Goal: Transaction & Acquisition: Purchase product/service

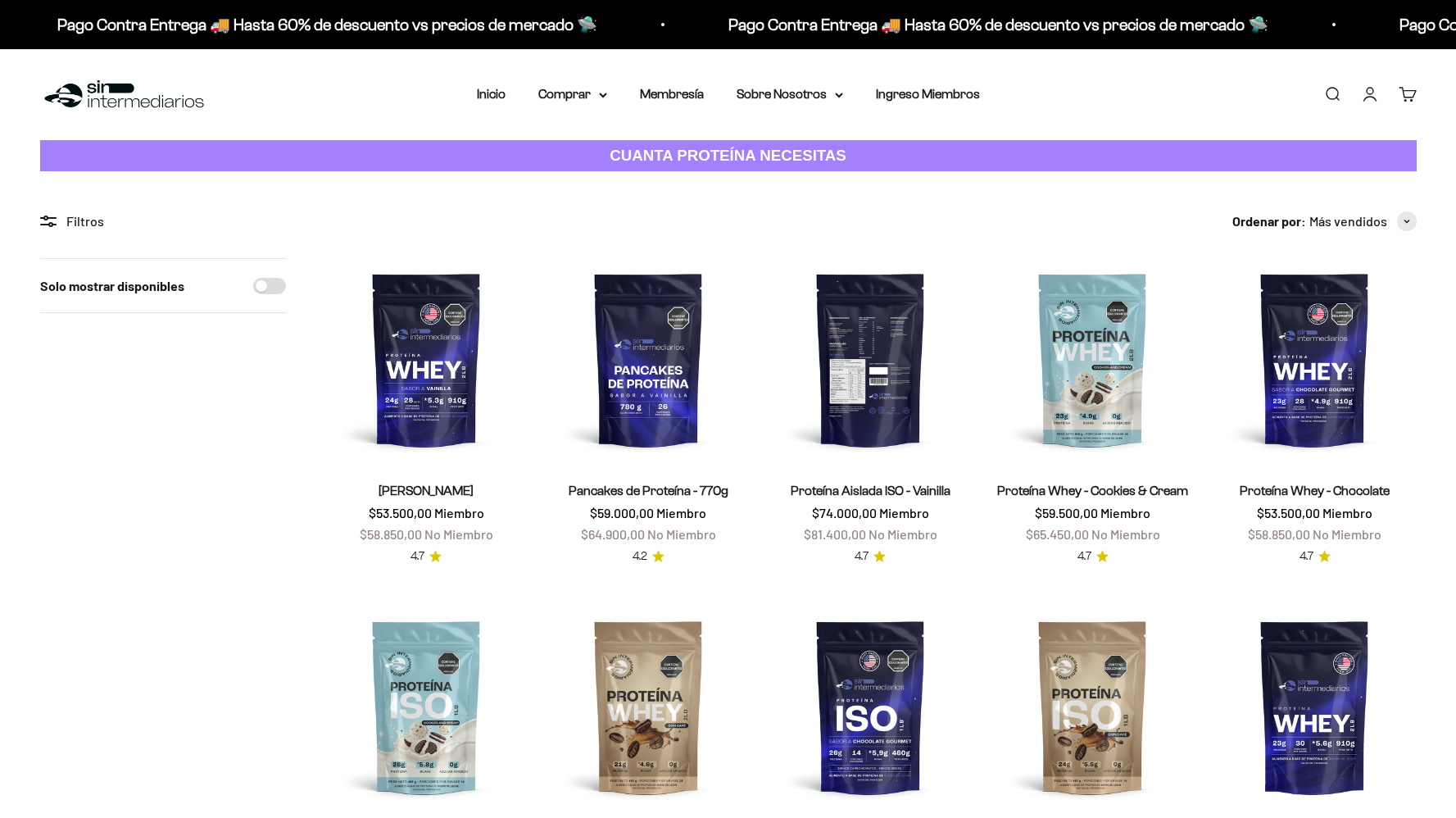
click at [810, 375] on img at bounding box center [870, 359] width 202 height 202
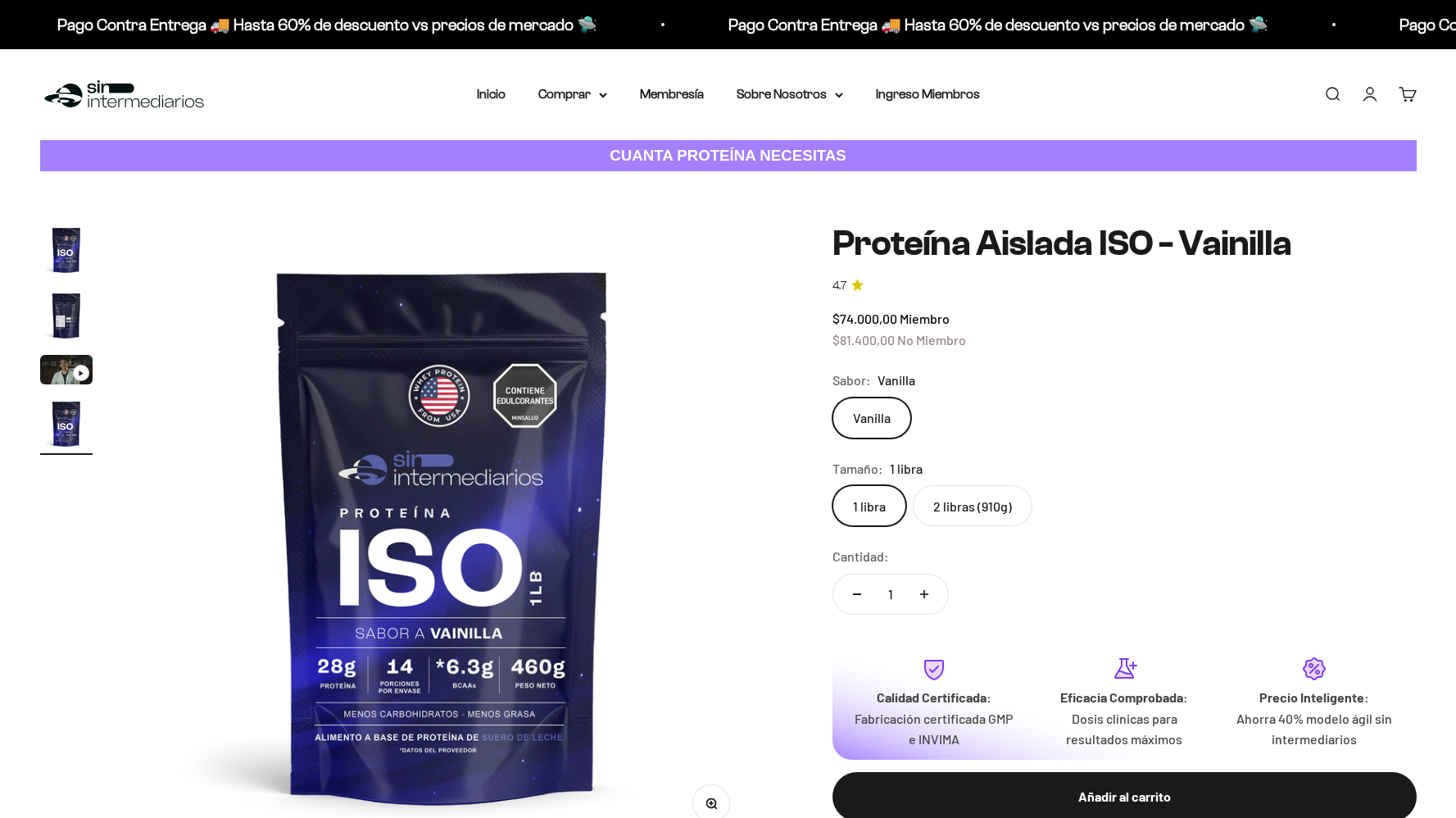
click at [942, 480] on fieldset "Tamaño: 1 libra 1 libra 2 libras (910g)" at bounding box center [1124, 492] width 584 height 69
click at [978, 491] on label "2 libras (910g)" at bounding box center [973, 506] width 120 height 41
click at [833, 485] on input "2 libras (910g)" at bounding box center [832, 484] width 1 height 1
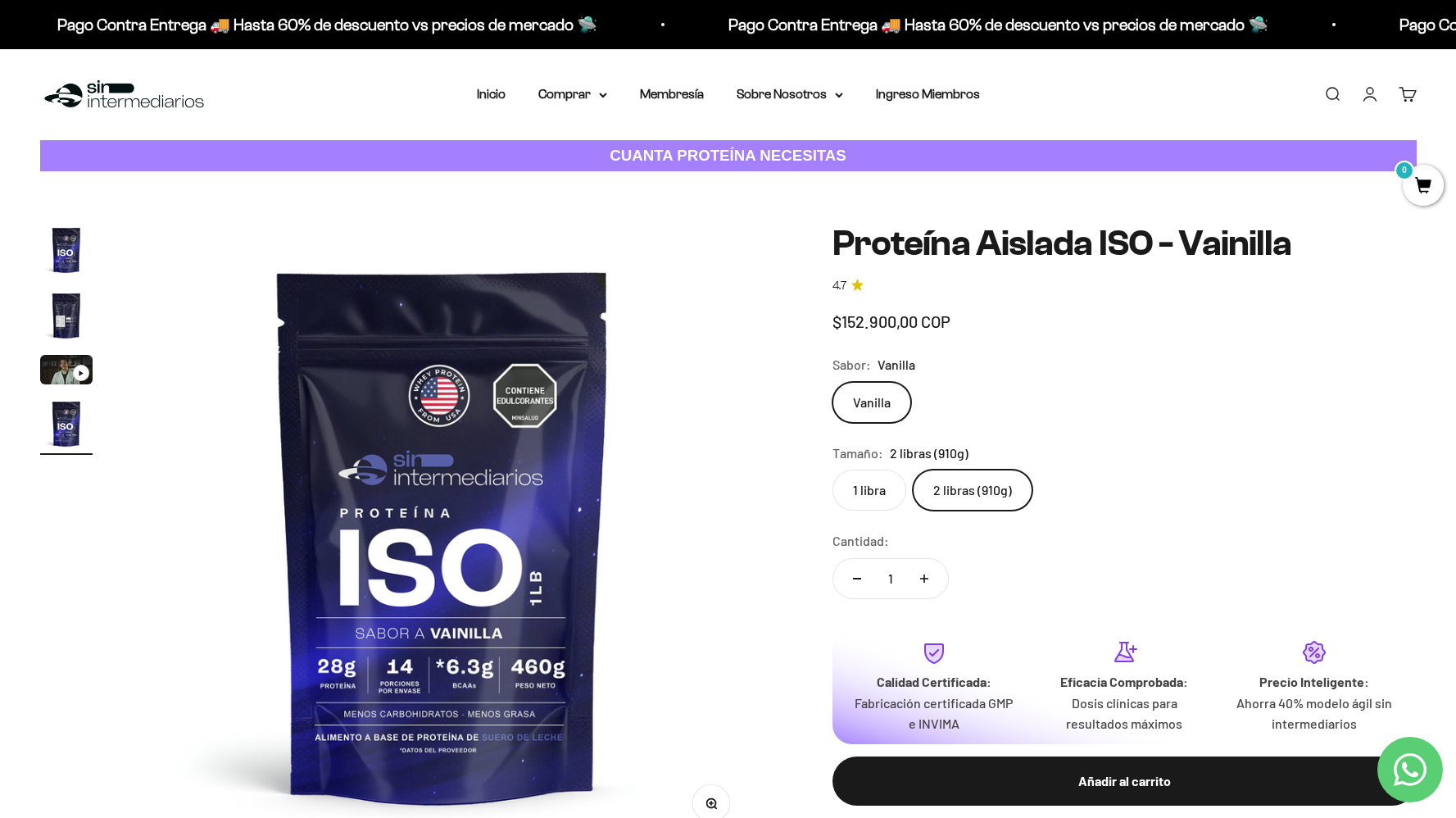
scroll to position [0, 1924]
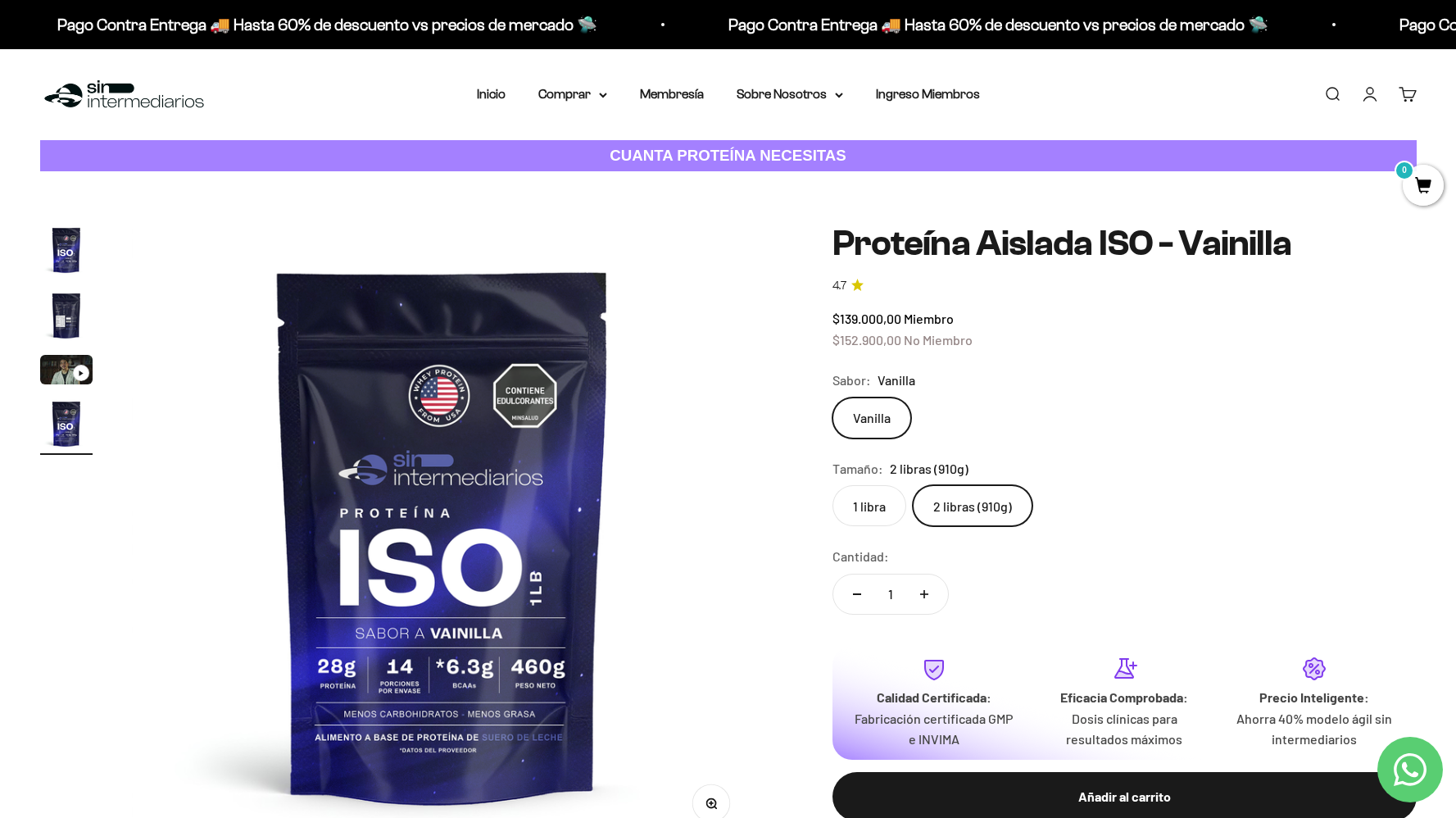
click at [1363, 92] on link "Iniciar sesión" at bounding box center [1370, 94] width 18 height 18
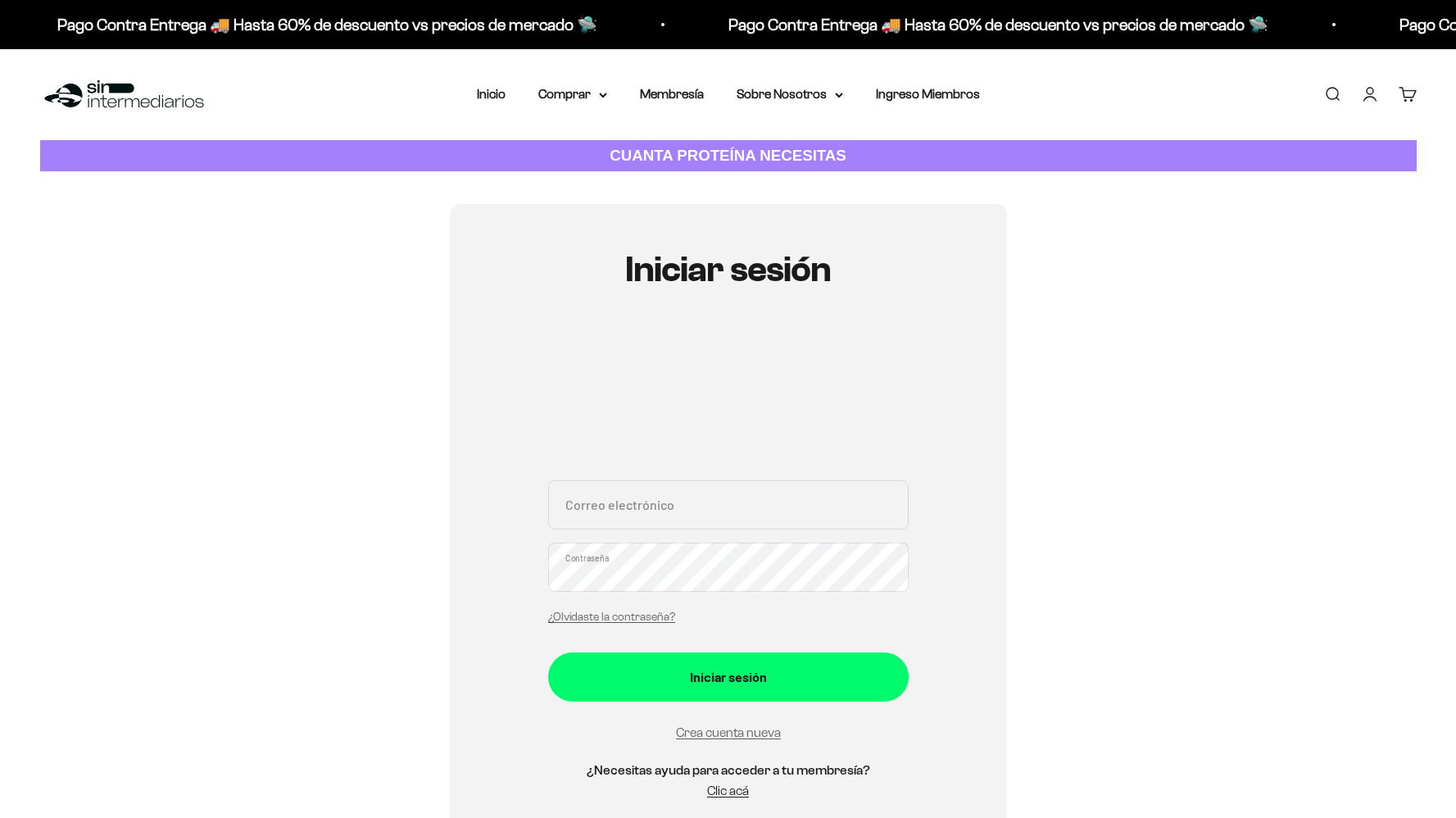
click at [659, 480] on input "Correo electrónico" at bounding box center [728, 505] width 361 height 49
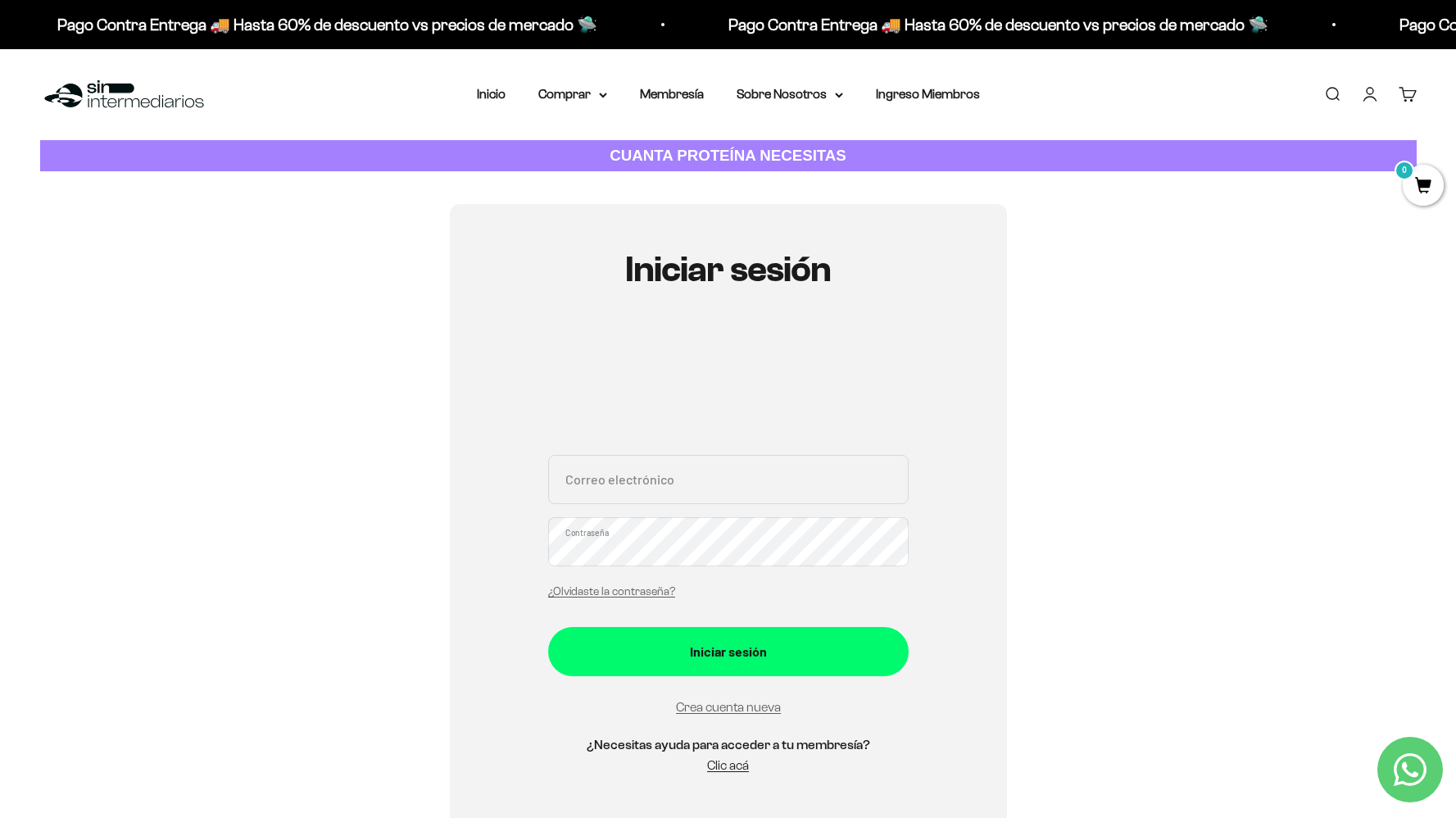
type input "leidymariana222@hotmail.com"
click at [549, 627] on button "Iniciar sesión" at bounding box center [728, 652] width 361 height 49
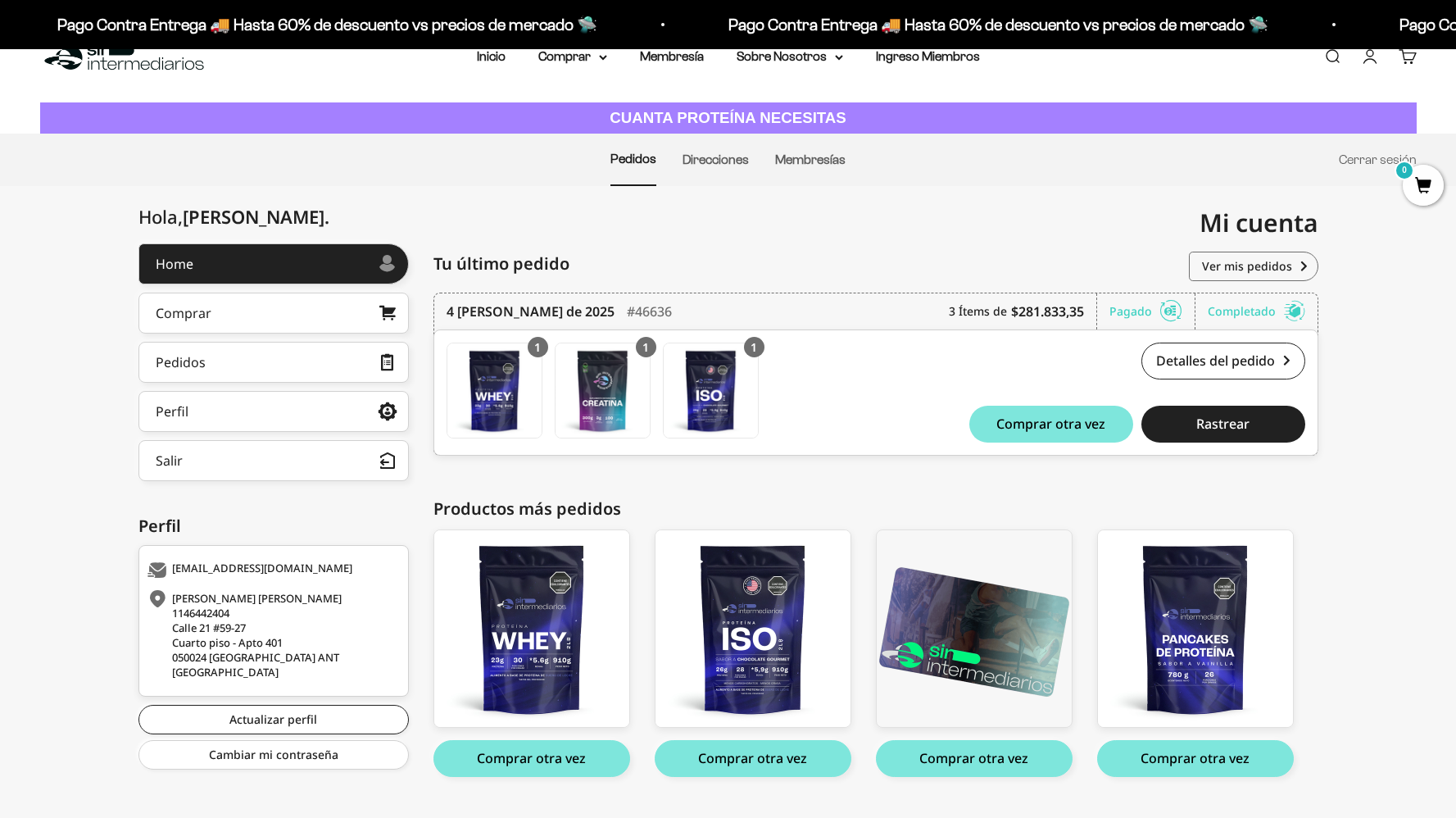
scroll to position [75, 0]
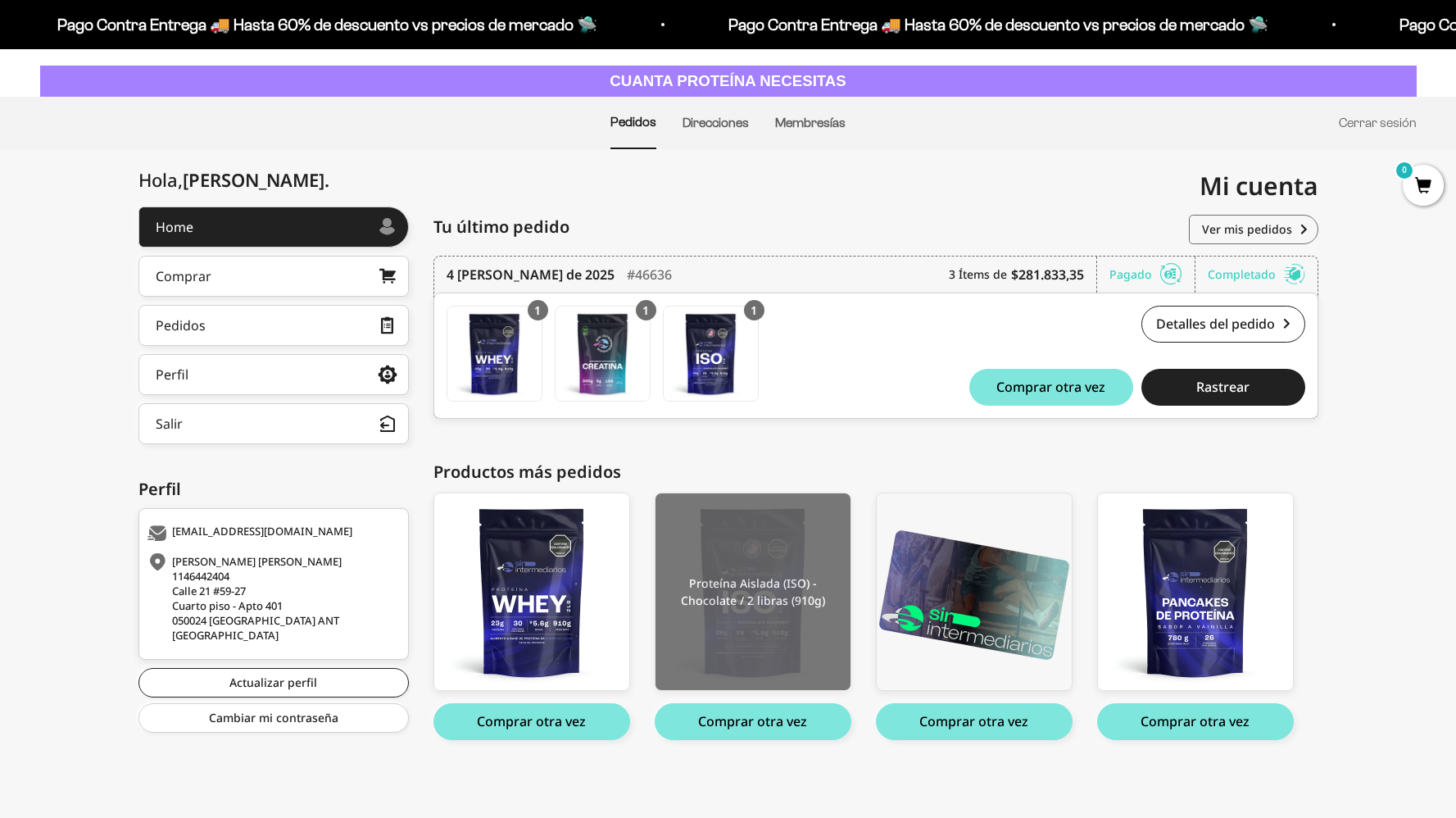
click at [744, 619] on img at bounding box center [752, 591] width 195 height 197
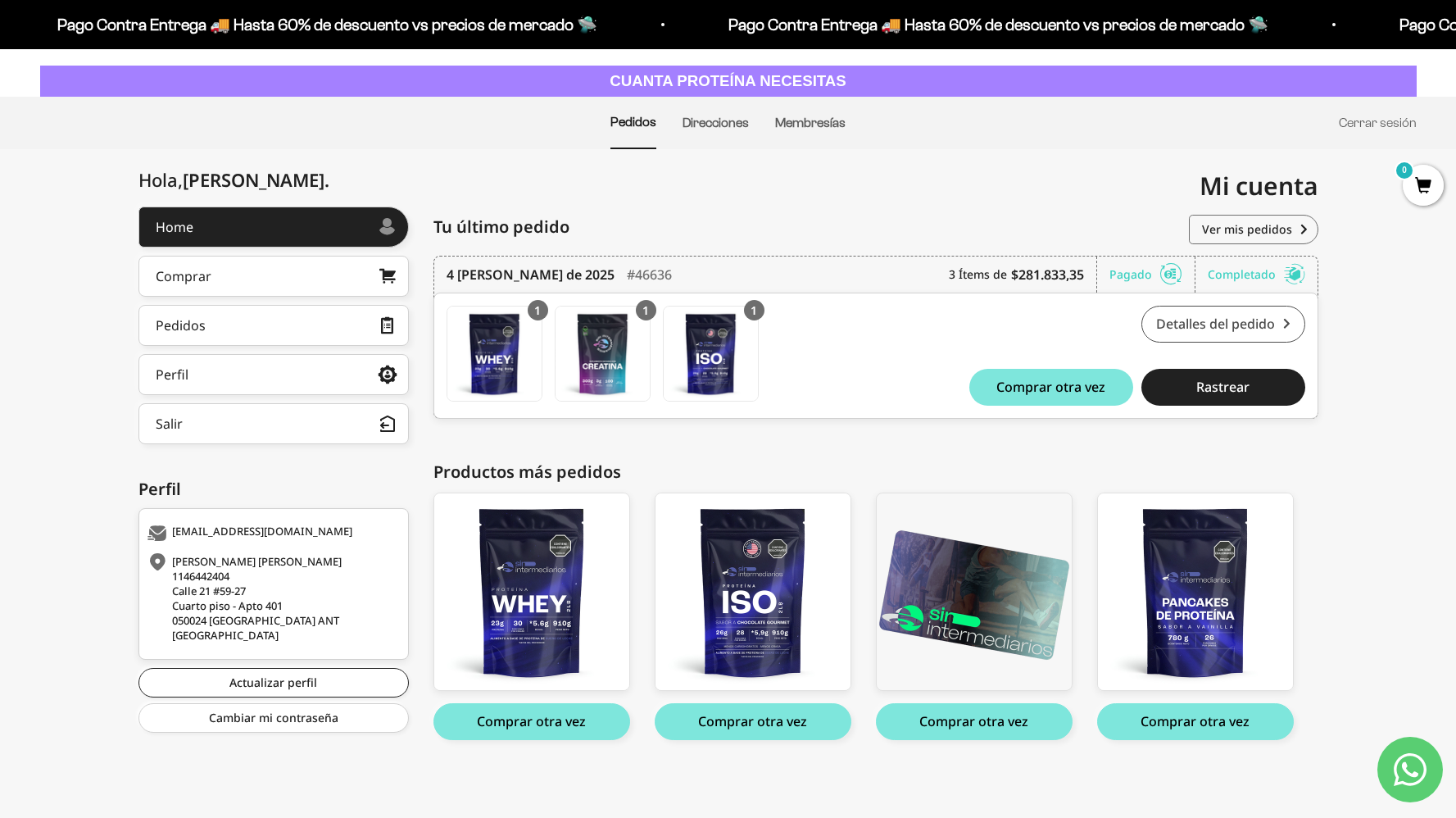
click at [1249, 331] on link "Detalles del pedido" at bounding box center [1223, 325] width 164 height 37
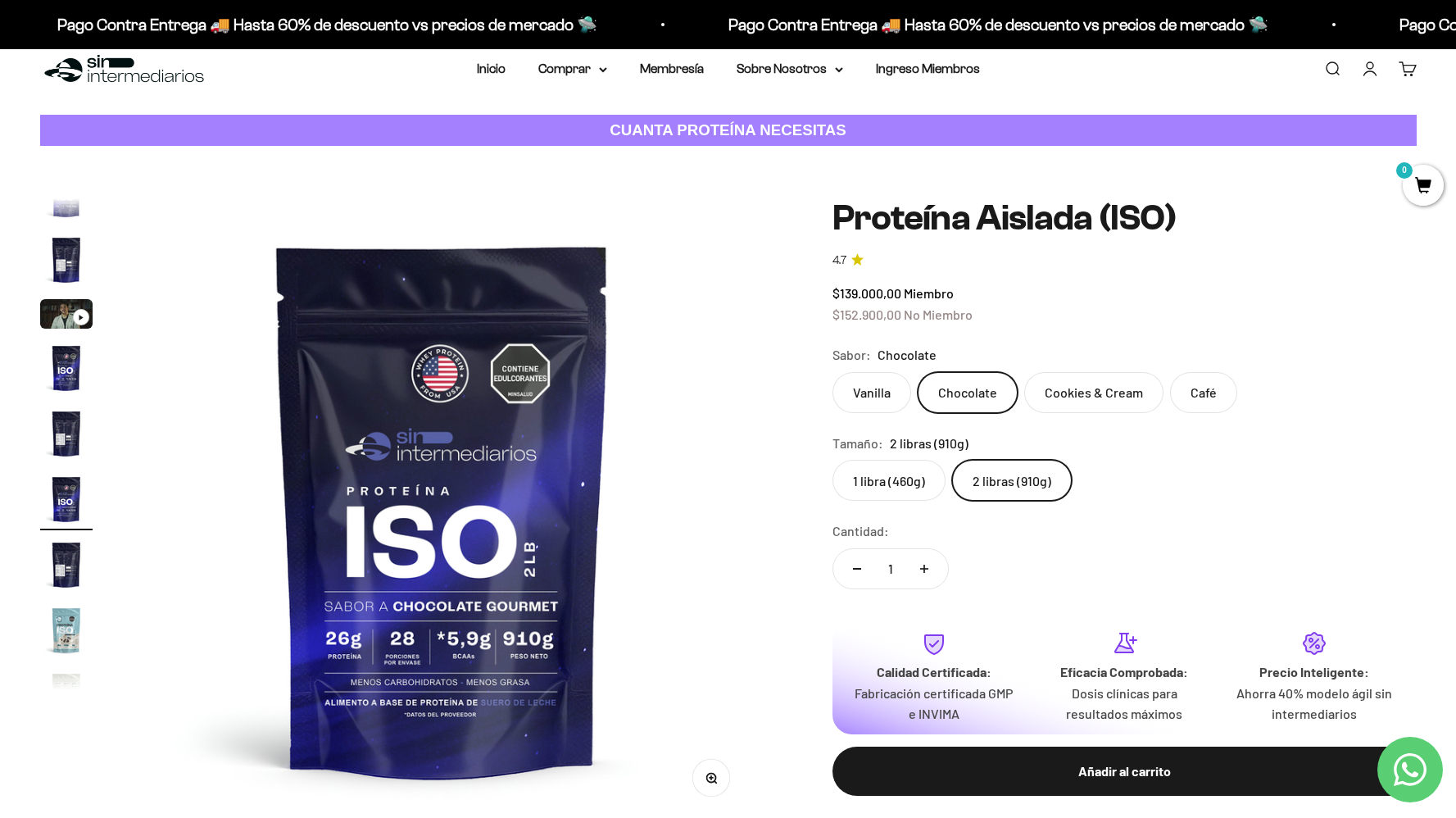
scroll to position [27, 0]
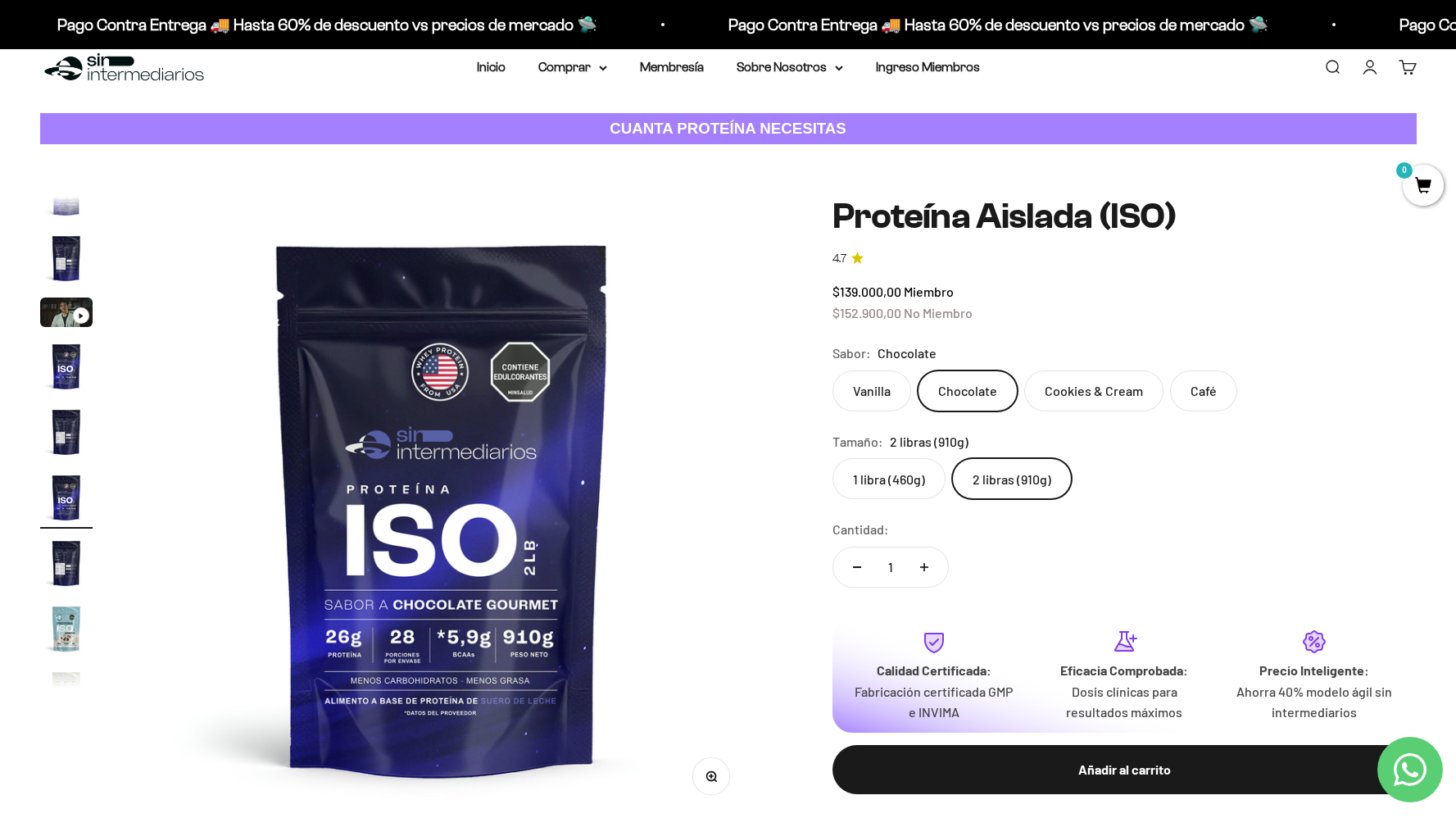
click at [905, 474] on label "1 libra (460g)" at bounding box center [889, 478] width 113 height 41
click at [833, 458] on input "1 libra (460g)" at bounding box center [832, 457] width 1 height 1
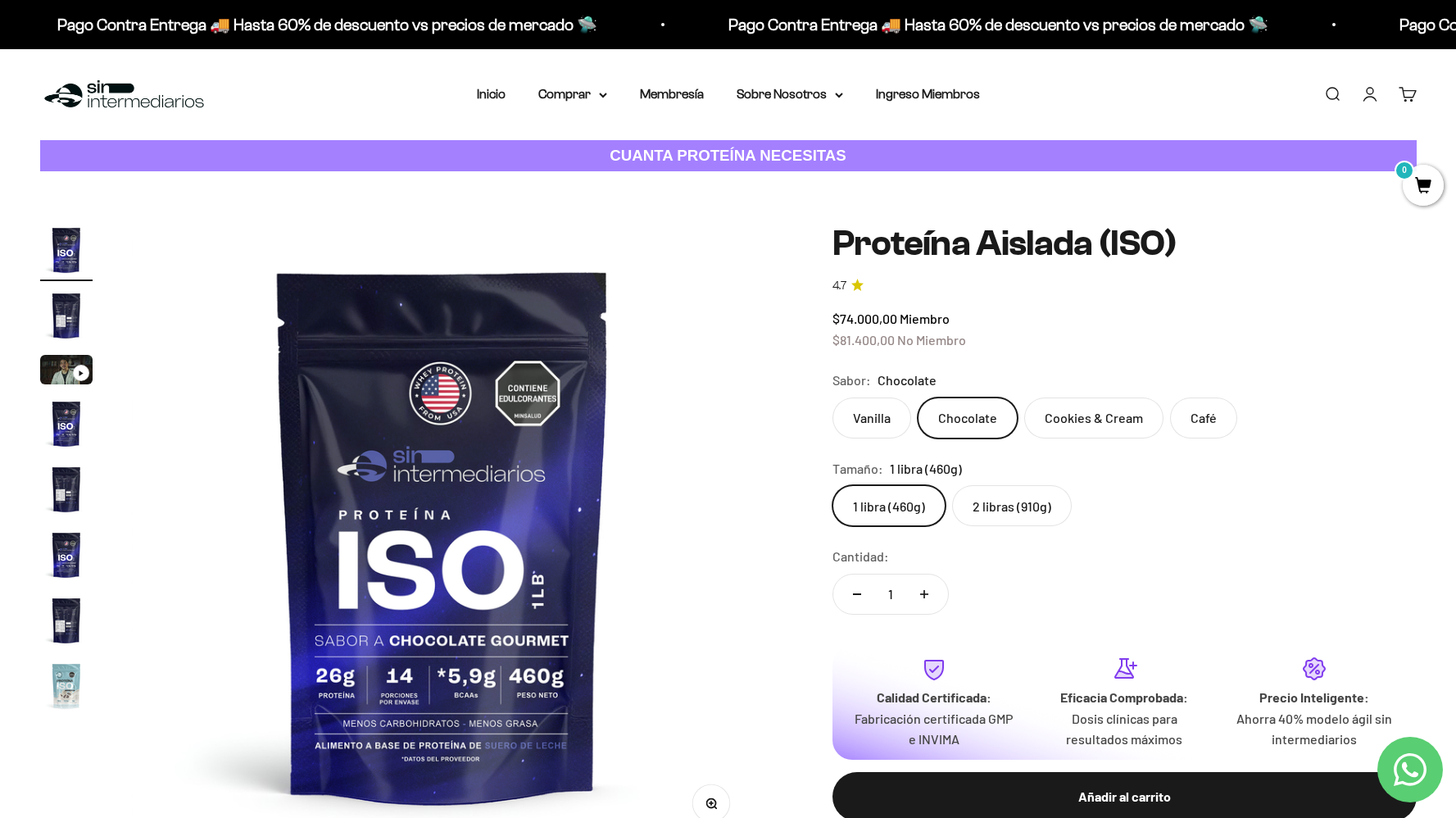
scroll to position [156, 0]
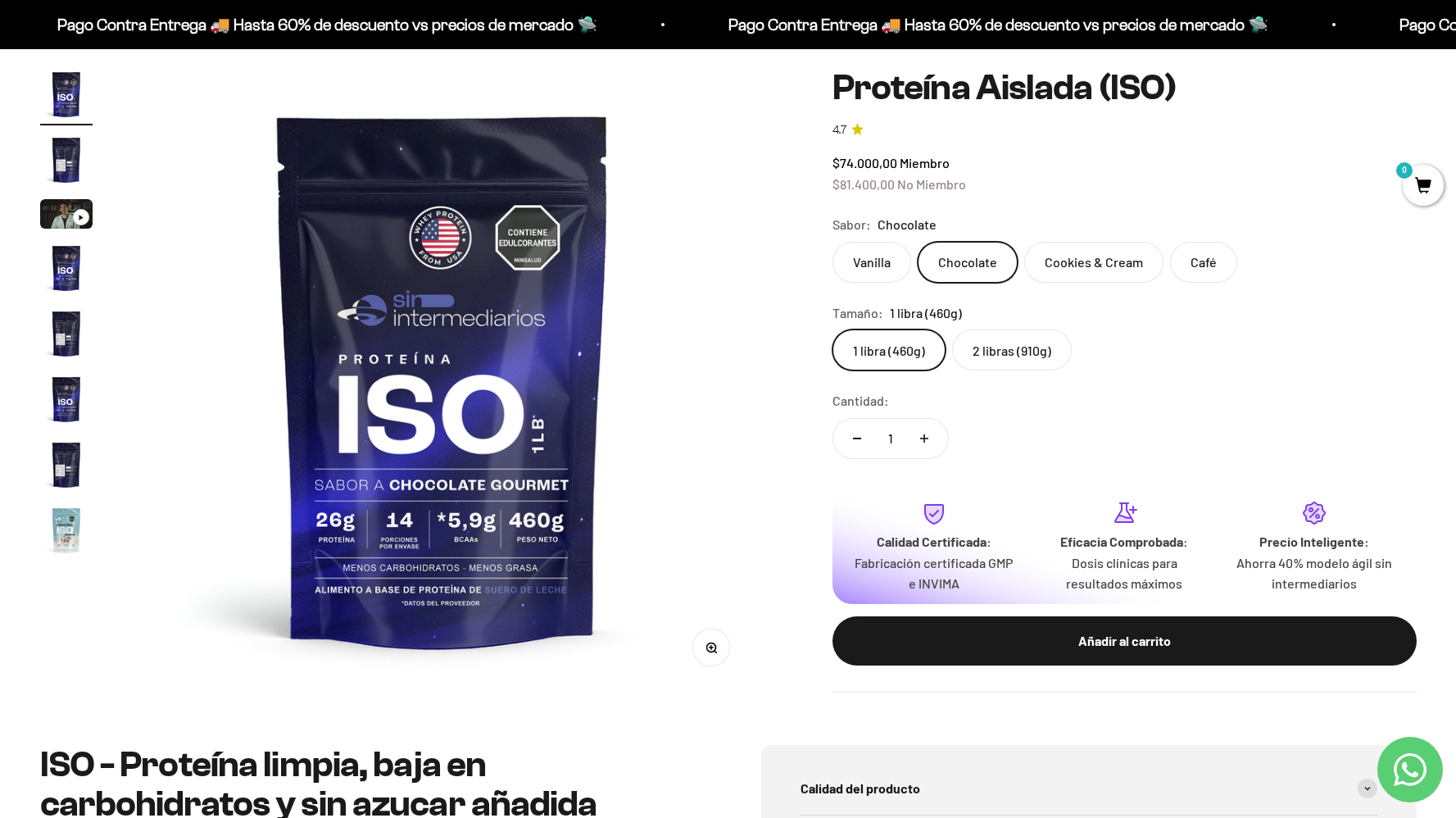
click at [1019, 335] on label "2 libras (910g)" at bounding box center [1012, 349] width 120 height 41
click at [833, 329] on input "2 libras (910g)" at bounding box center [832, 329] width 1 height 1
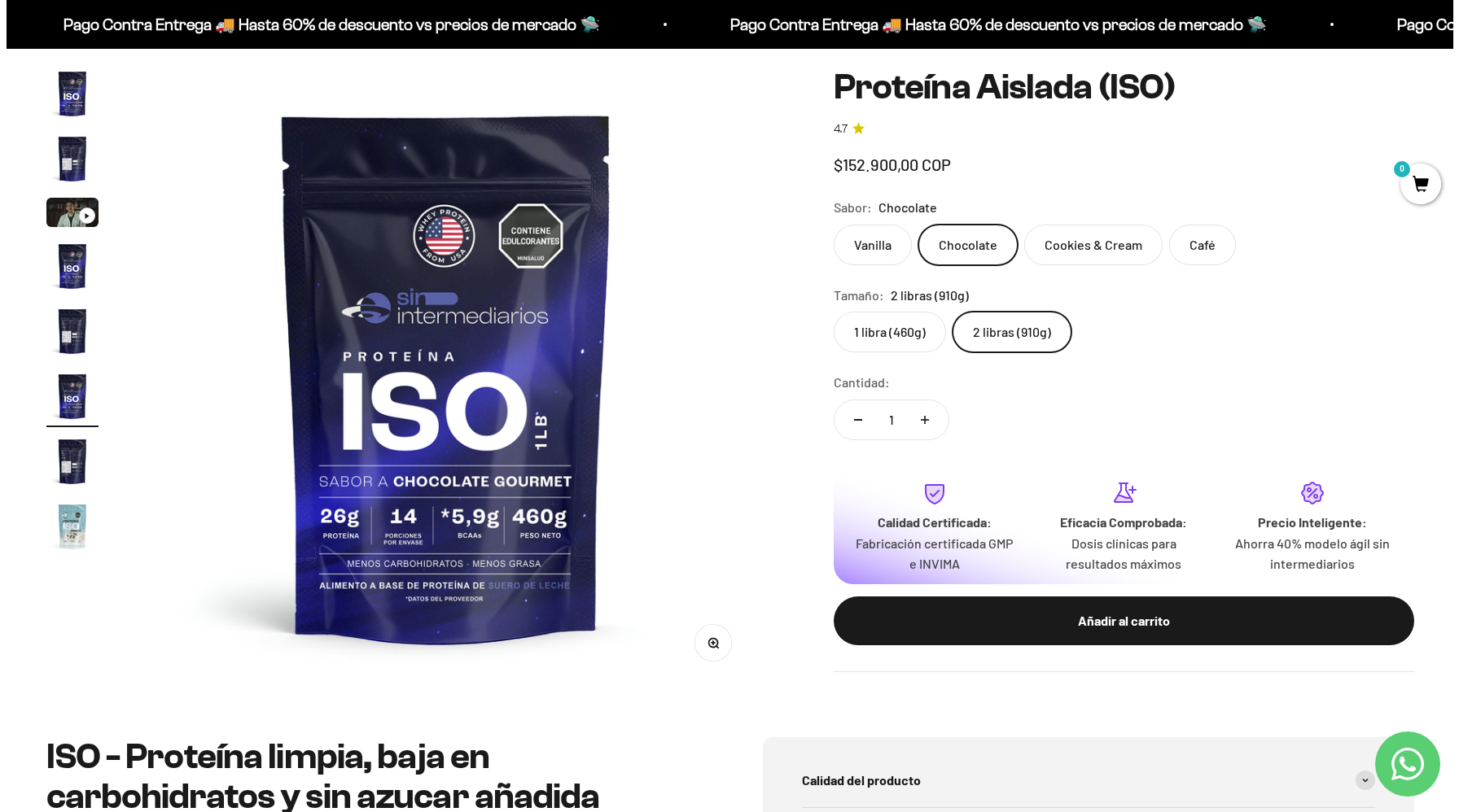
scroll to position [30, 0]
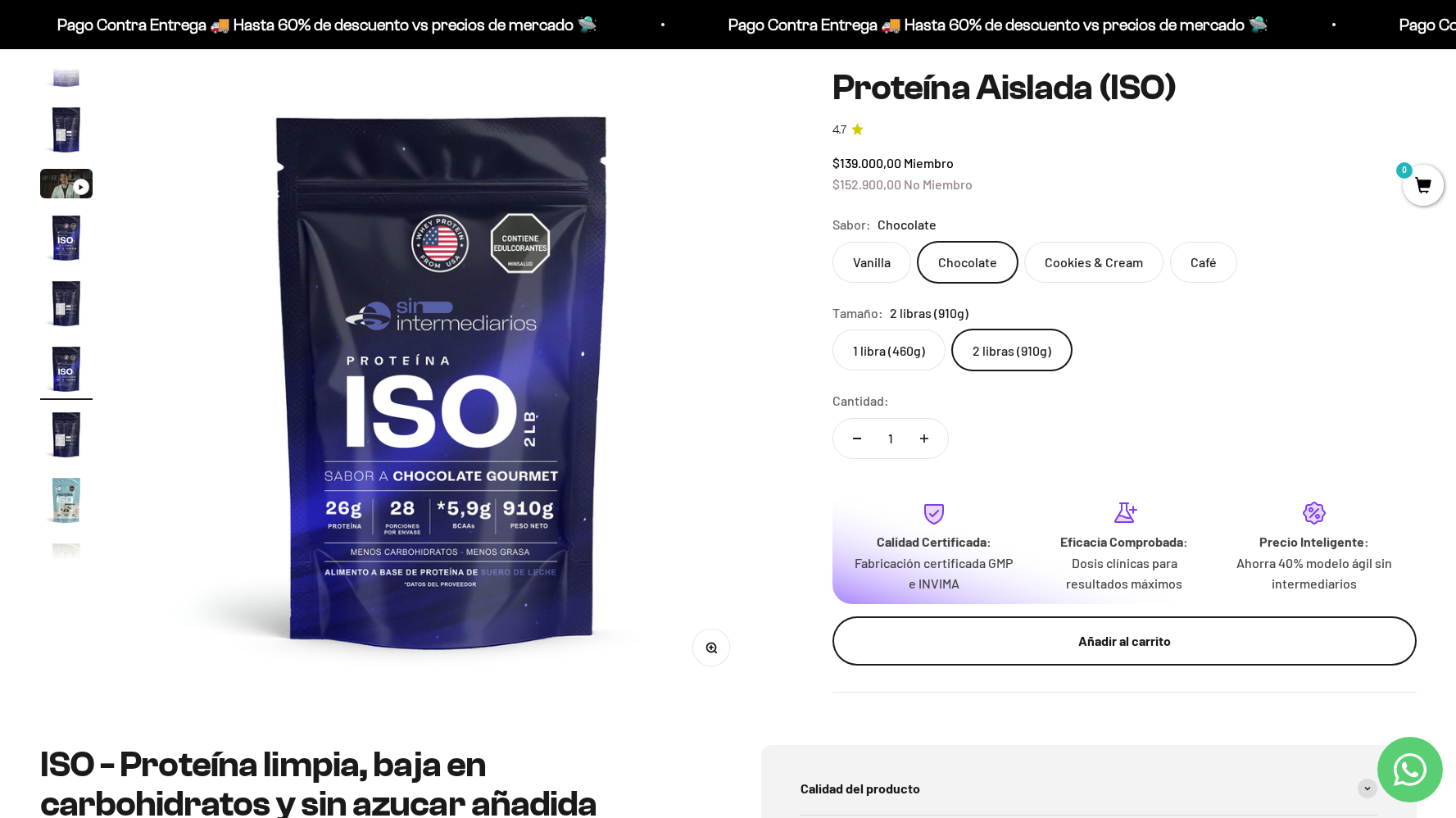
click at [1151, 641] on div "Añadir al carrito" at bounding box center [1124, 641] width 519 height 21
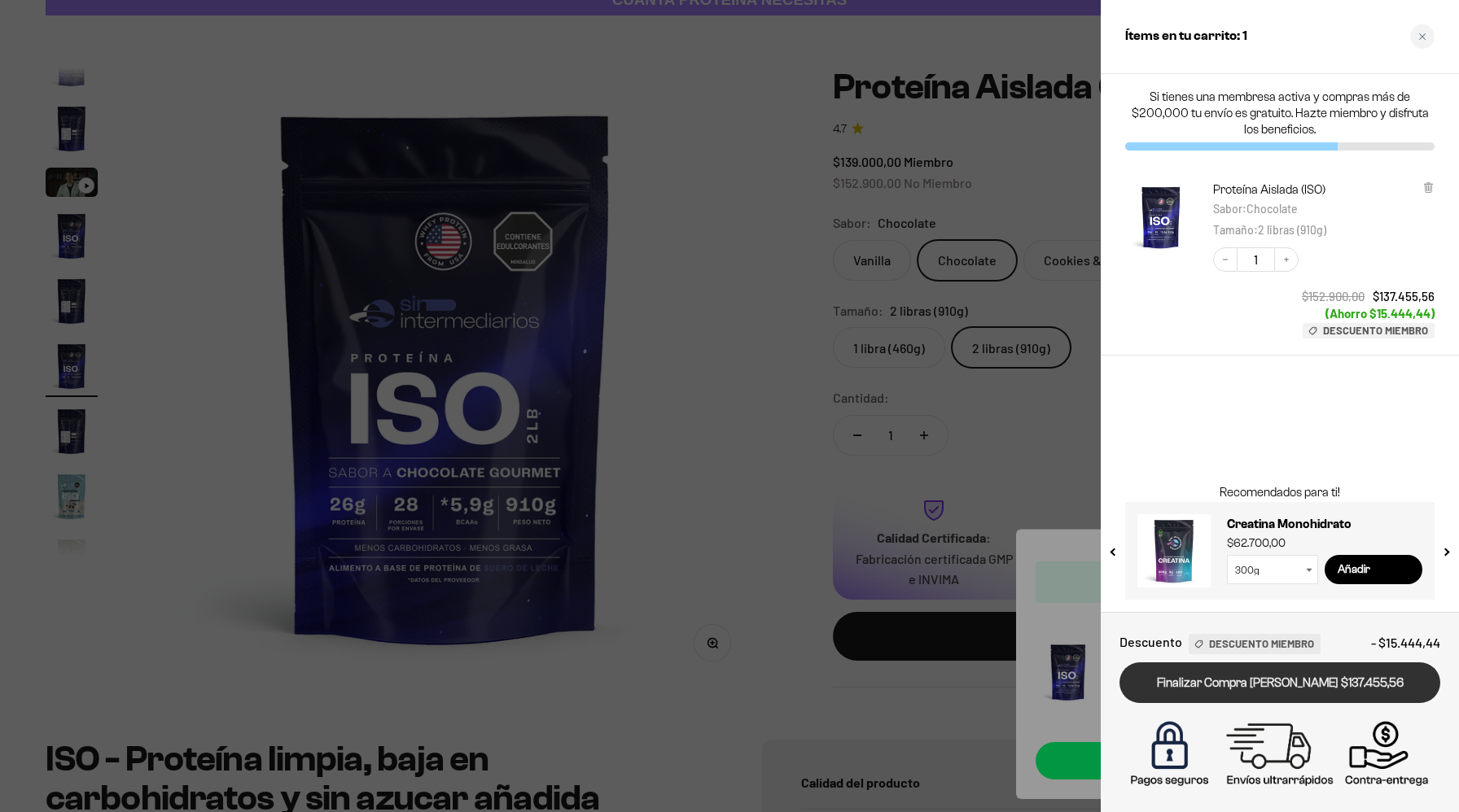
click at [1305, 693] on link "Finalizar Compra [PERSON_NAME] $137.455,56" at bounding box center [1279, 682] width 321 height 41
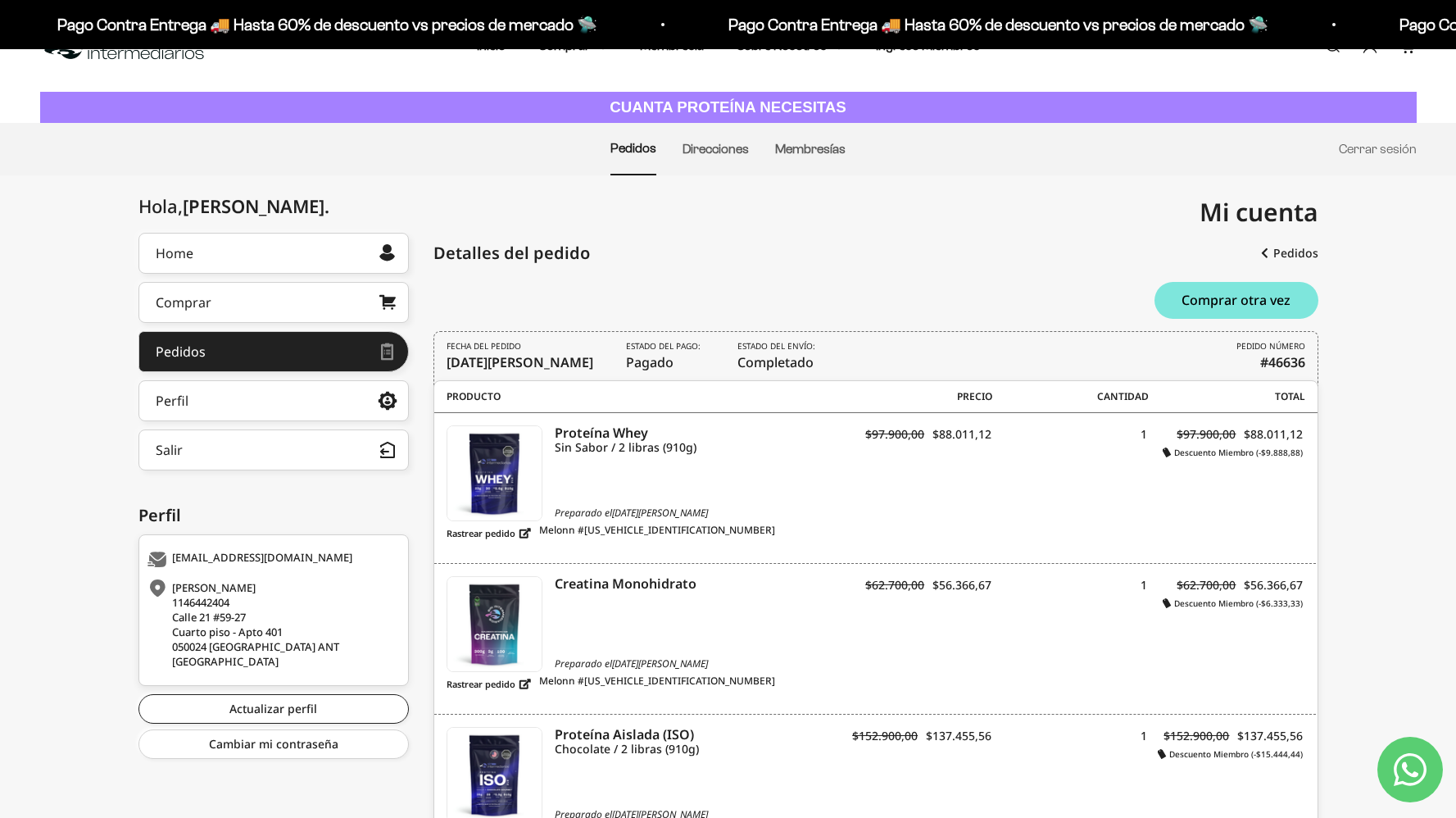
scroll to position [136, 0]
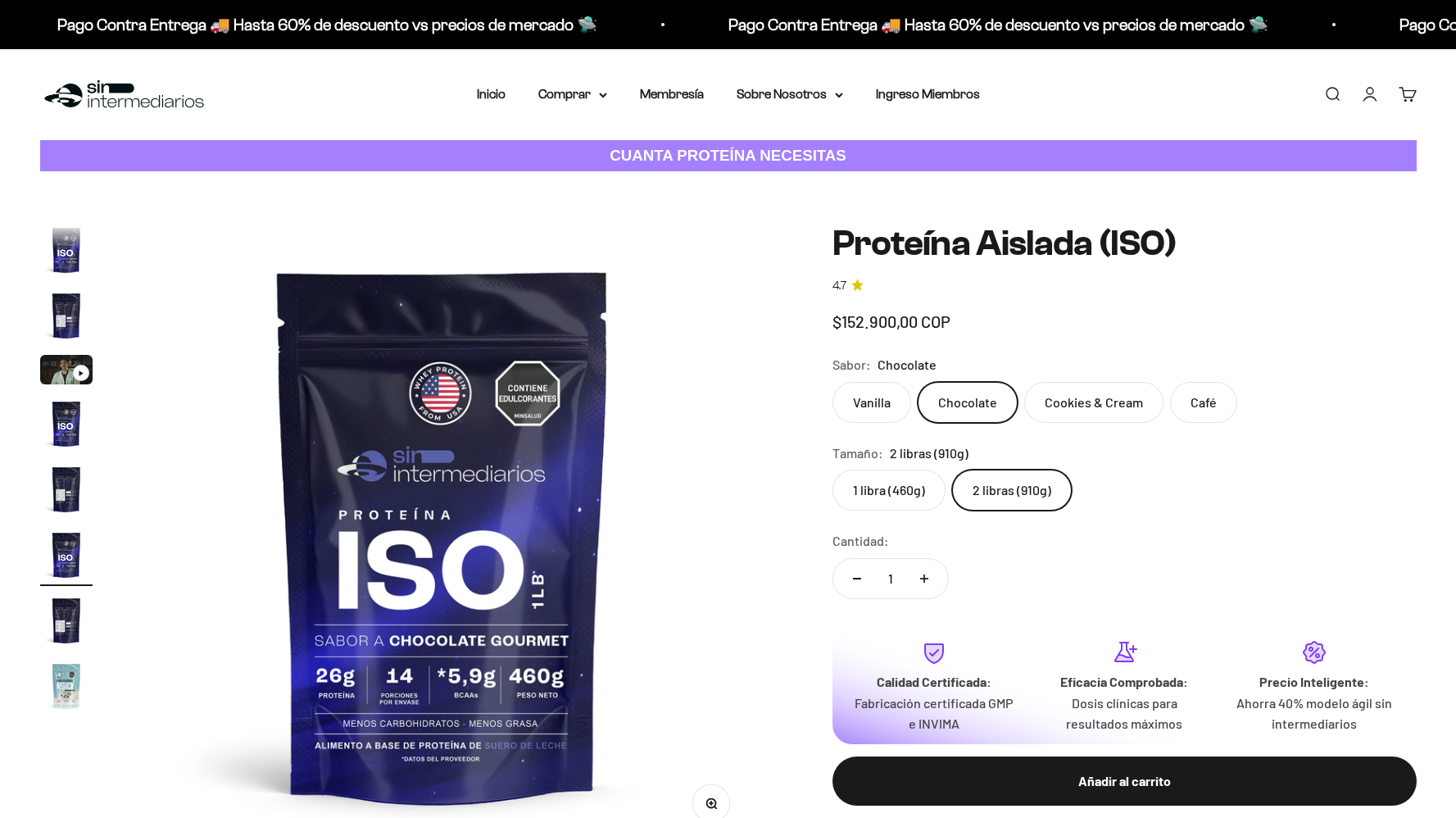
scroll to position [80, 0]
